Goal: Transaction & Acquisition: Purchase product/service

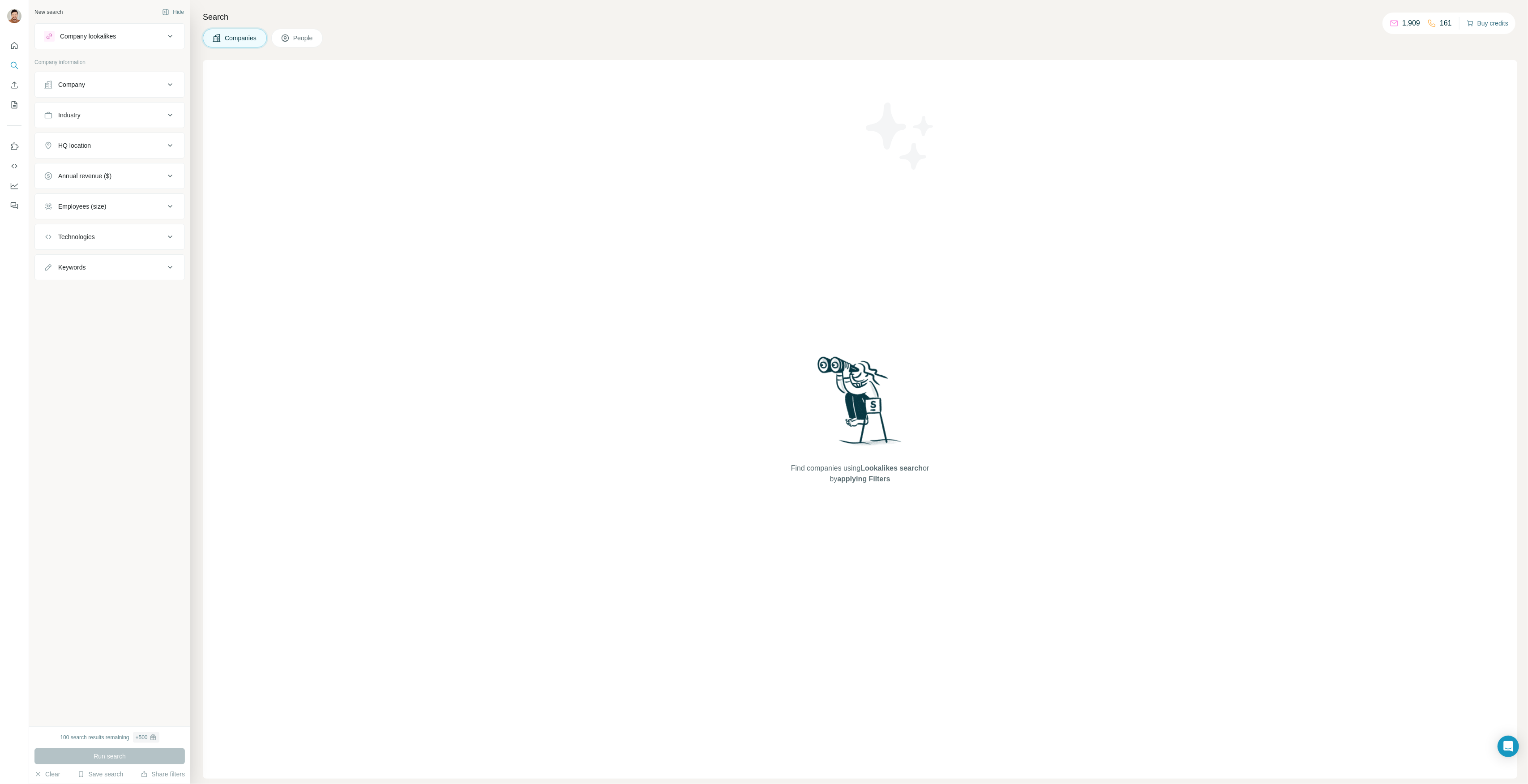
click at [1508, 26] on button "Buy credits" at bounding box center [1487, 23] width 42 height 13
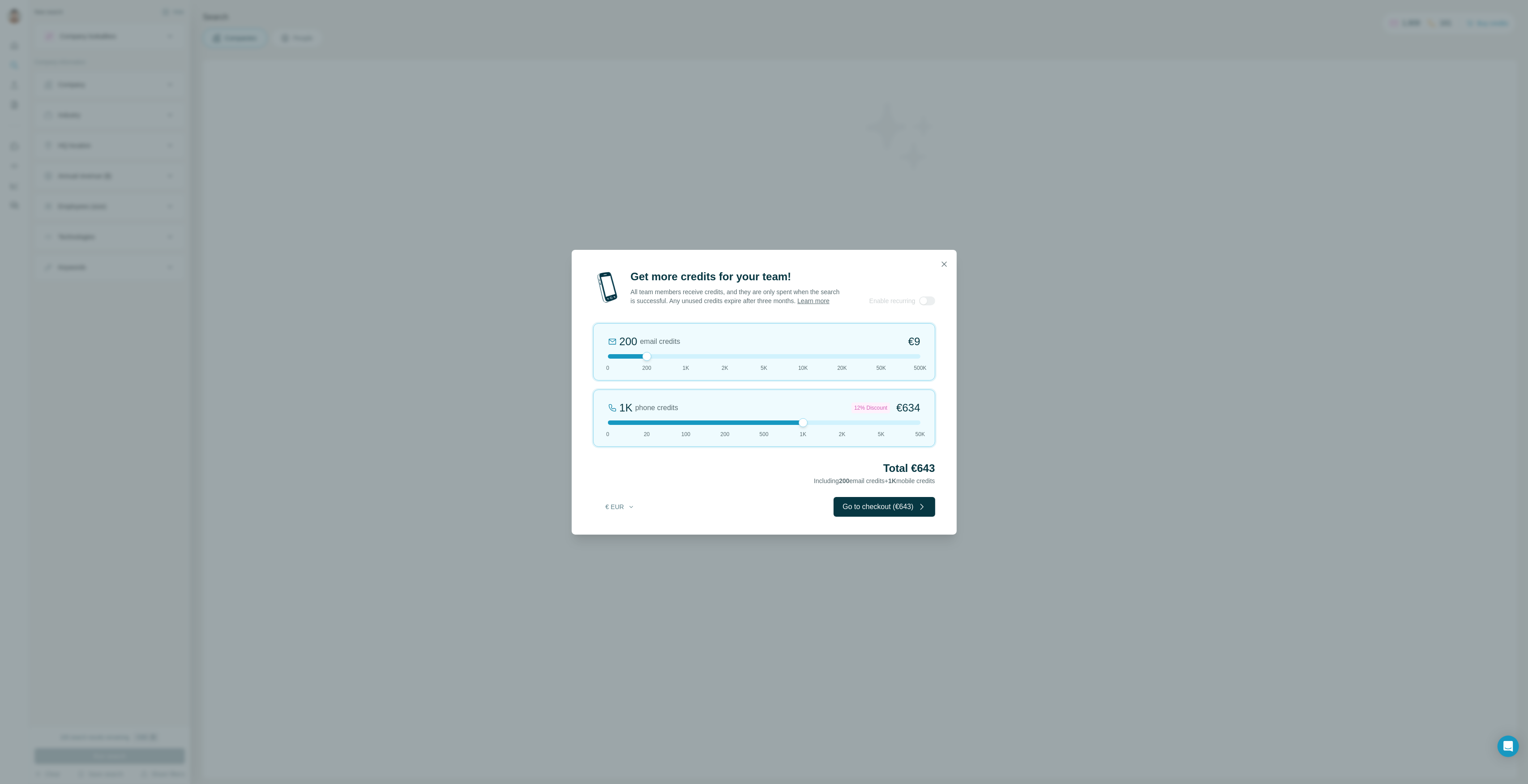
drag, startPoint x: 648, startPoint y: 425, endPoint x: 817, endPoint y: 428, distance: 169.0
click at [817, 425] on div at bounding box center [764, 422] width 313 height 4
click at [800, 427] on div at bounding box center [803, 422] width 9 height 9
drag, startPoint x: 803, startPoint y: 425, endPoint x: 722, endPoint y: 432, distance: 81.3
click at [722, 432] on div "200 phone credits 5% Discount €137 0 20 100 200 500 1K 2K 5K 50K" at bounding box center [764, 418] width 342 height 57
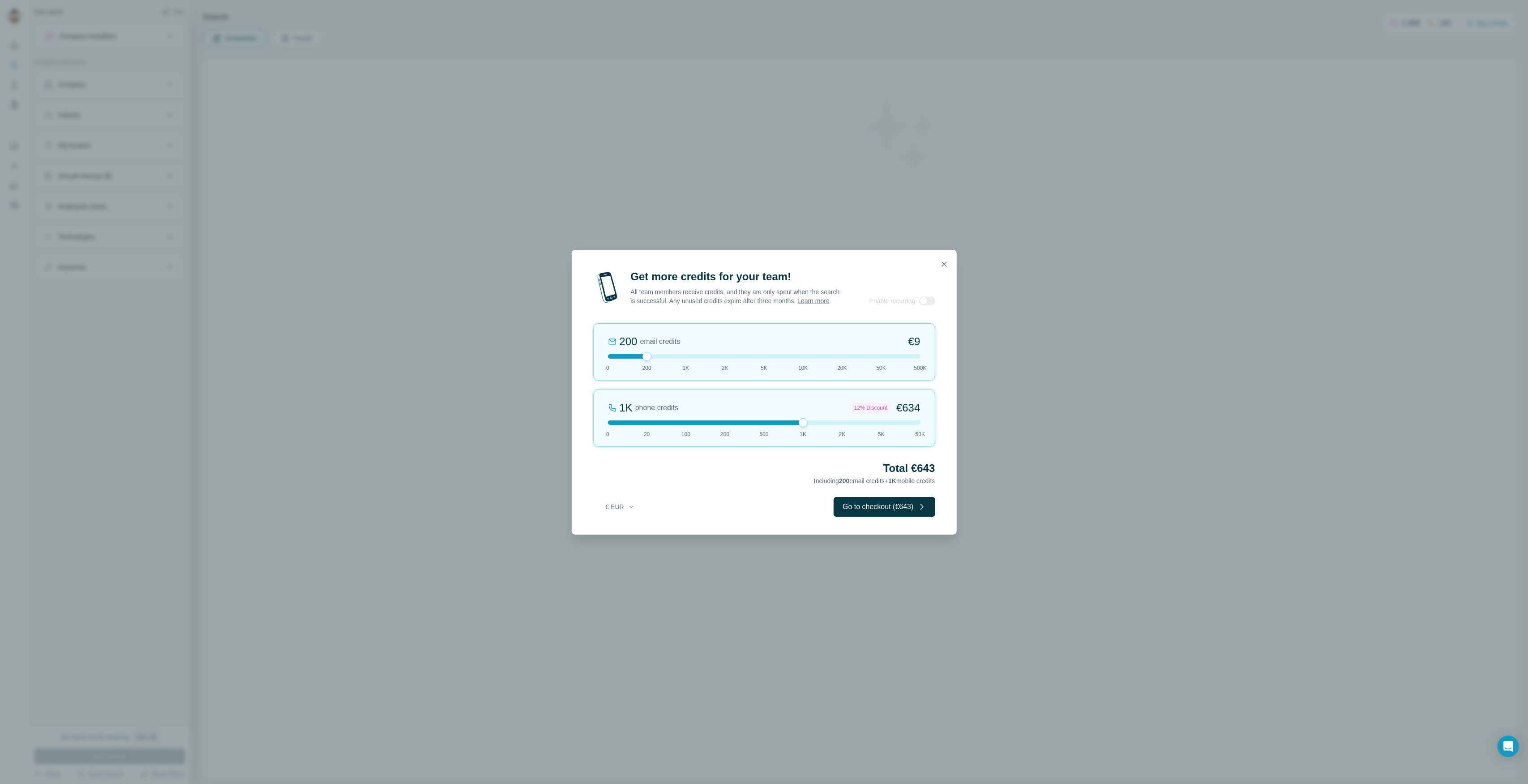
drag, startPoint x: 723, startPoint y: 428, endPoint x: 808, endPoint y: 426, distance: 85.0
click at [808, 425] on div at bounding box center [764, 422] width 313 height 4
drag, startPoint x: 792, startPoint y: 428, endPoint x: 726, endPoint y: 428, distance: 66.0
click at [726, 425] on div at bounding box center [764, 422] width 313 height 4
click at [944, 260] on icon "button" at bounding box center [944, 264] width 9 height 9
